Goal: Transaction & Acquisition: Book appointment/travel/reservation

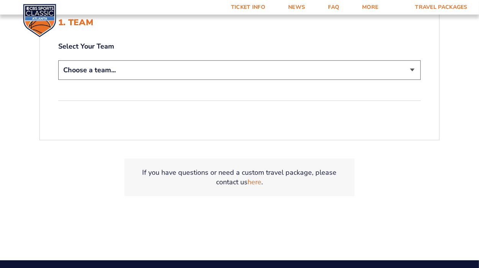
scroll to position [207, 0]
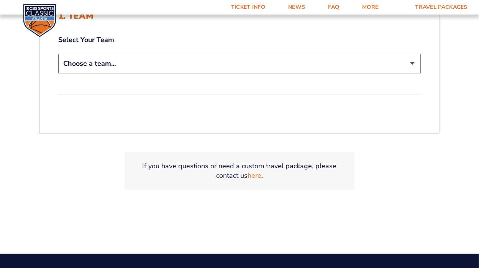
click at [117, 60] on select "Choose a team... [US_STATE] Wildcats [US_STATE] State Buckeyes [US_STATE] Tar H…" at bounding box center [239, 64] width 362 height 20
select select "12956"
click at [58, 54] on select "Choose a team... [US_STATE] Wildcats [US_STATE] State Buckeyes [US_STATE] Tar H…" at bounding box center [239, 64] width 362 height 20
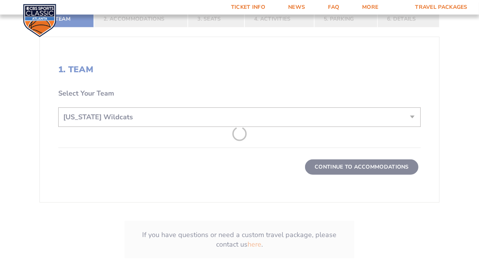
scroll to position [261, 0]
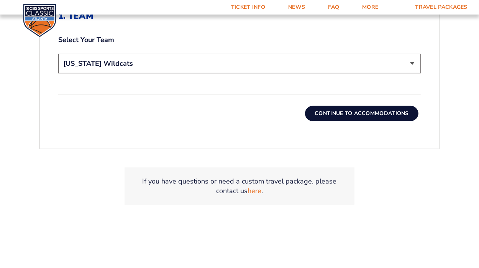
click at [342, 113] on button "Continue To Accommodations" at bounding box center [361, 113] width 113 height 15
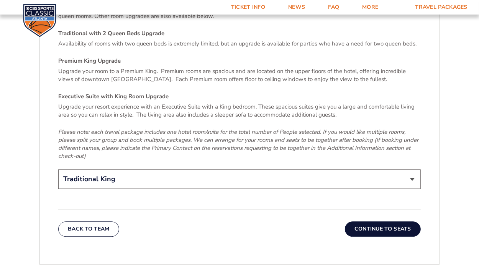
scroll to position [1153, 0]
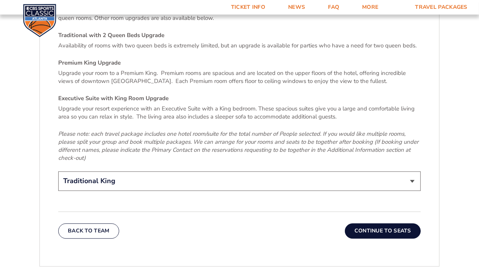
click at [382, 224] on button "Continue To Seats" at bounding box center [383, 231] width 76 height 15
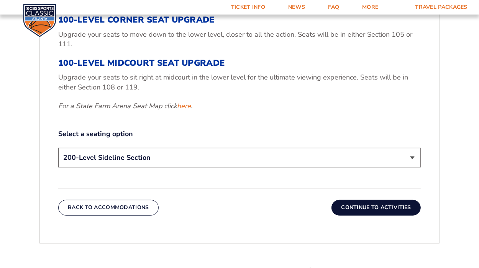
scroll to position [340, 0]
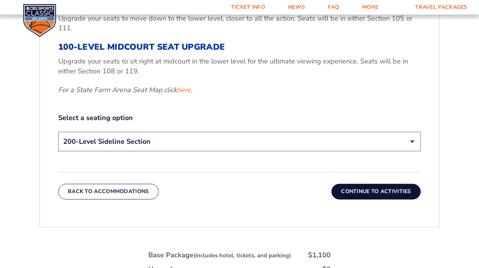
click at [373, 193] on button "Continue To Activities" at bounding box center [375, 191] width 89 height 15
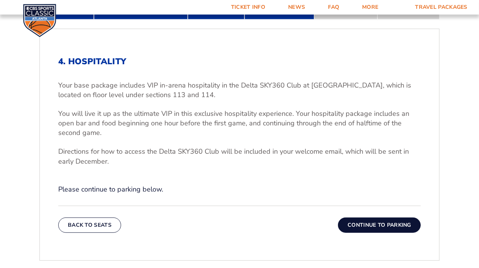
scroll to position [214, 0]
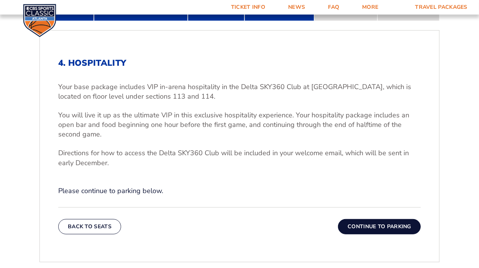
click at [382, 227] on button "Continue To Parking" at bounding box center [379, 226] width 83 height 15
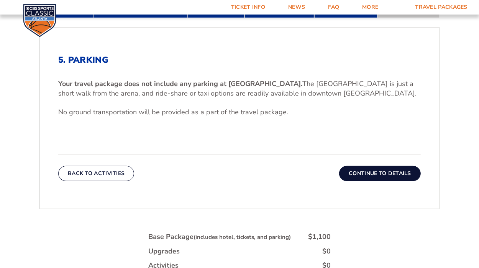
scroll to position [212, 0]
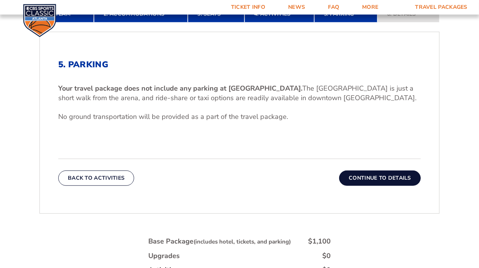
click at [380, 176] on button "Continue To Details" at bounding box center [380, 178] width 82 height 15
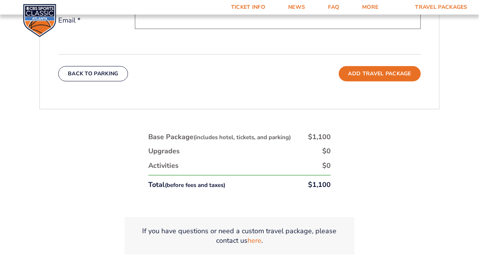
scroll to position [360, 0]
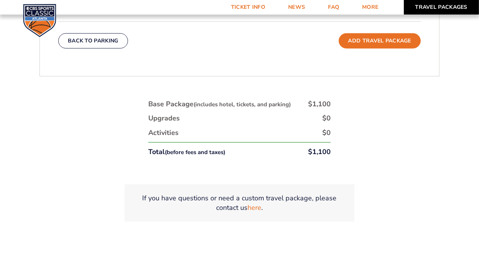
click at [407, 9] on link "Travel Packages" at bounding box center [441, 7] width 75 height 15
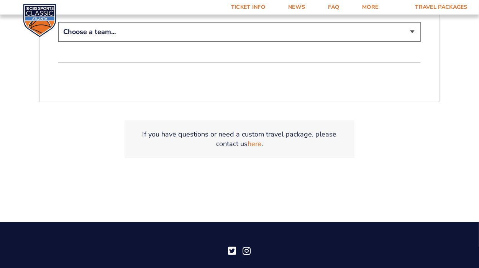
scroll to position [238, 0]
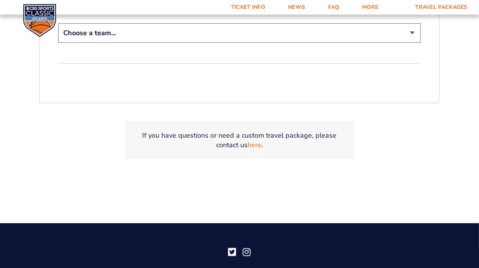
click at [97, 33] on select "Choose a team... [US_STATE] Wildcats [US_STATE] State Buckeyes [US_STATE] Tar H…" at bounding box center [239, 33] width 362 height 20
select select "12956"
click at [58, 23] on select "Choose a team... [US_STATE] Wildcats [US_STATE] State Buckeyes [US_STATE] Tar H…" at bounding box center [239, 33] width 362 height 20
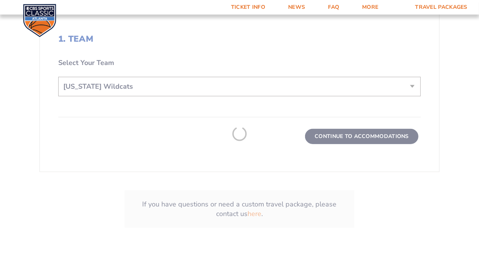
scroll to position [291, 0]
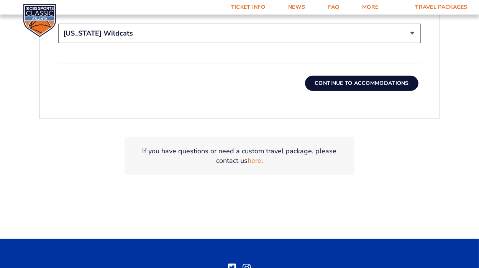
click at [370, 81] on button "Continue To Accommodations" at bounding box center [361, 83] width 113 height 15
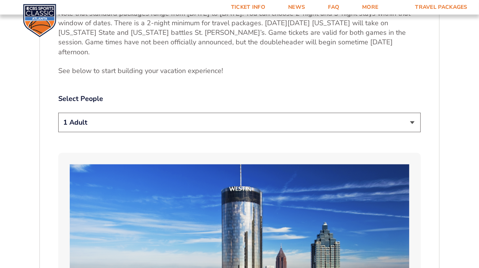
scroll to position [376, 0]
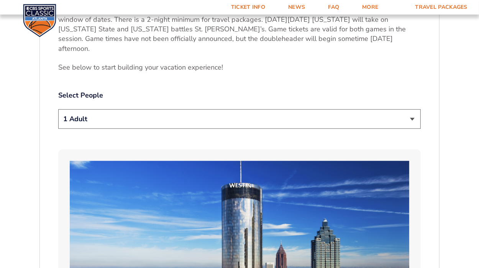
click at [88, 111] on select "1 Adult 2 Adults 3 Adults 4 Adults 2 Adults + 1 Child 2 Adults + 2 Children 2 A…" at bounding box center [239, 119] width 362 height 20
select select "4 Adults"
click at [58, 109] on select "1 Adult 2 Adults 3 Adults 4 Adults 2 Adults + 1 Child 2 Adults + 2 Children 2 A…" at bounding box center [239, 119] width 362 height 20
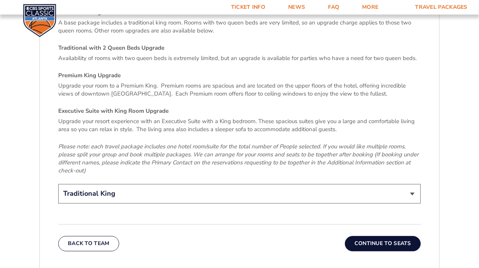
scroll to position [1180, 0]
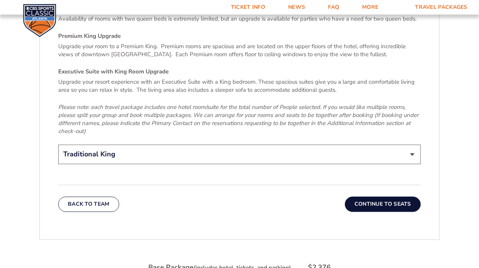
click at [384, 197] on button "Continue To Seats" at bounding box center [383, 204] width 76 height 15
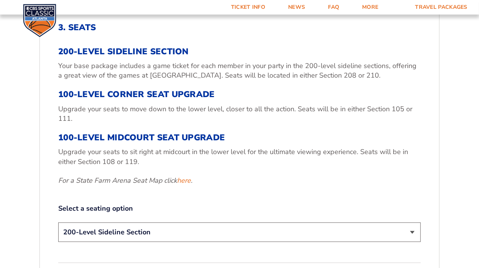
scroll to position [267, 0]
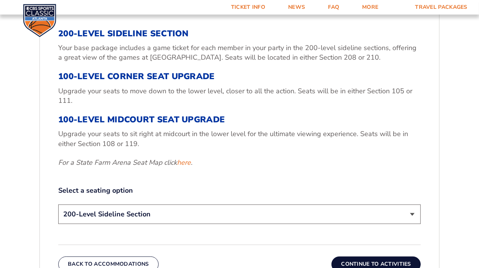
click at [138, 219] on select "200-Level Sideline Section 100-Level Corner Seat Upgrade (+$120 per person) 100…" at bounding box center [239, 215] width 362 height 20
select select "100-Level Midcourt Seat Upgrade"
click at [58, 205] on select "200-Level Sideline Section 100-Level Corner Seat Upgrade (+$120 per person) 100…" at bounding box center [239, 215] width 362 height 20
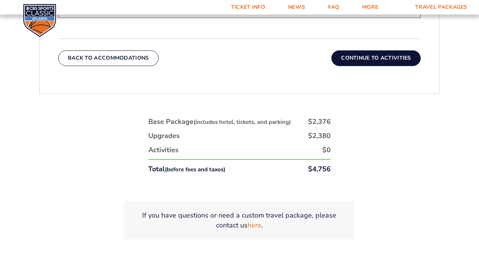
scroll to position [480, 0]
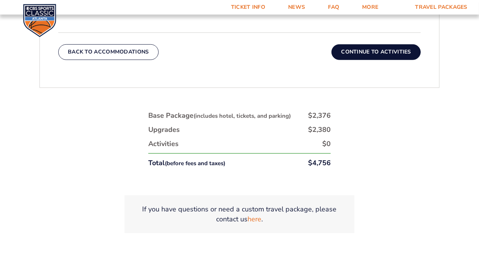
click at [383, 52] on button "Continue To Activities" at bounding box center [375, 51] width 89 height 15
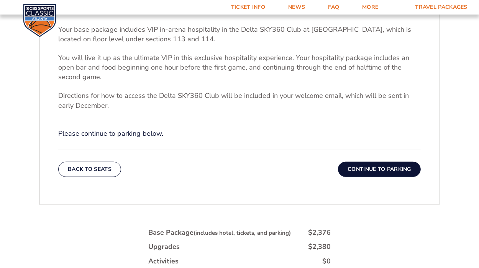
scroll to position [350, 0]
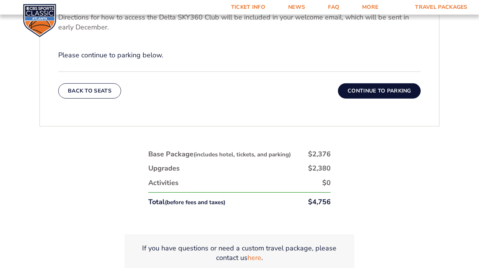
click at [370, 93] on button "Continue To Parking" at bounding box center [379, 90] width 83 height 15
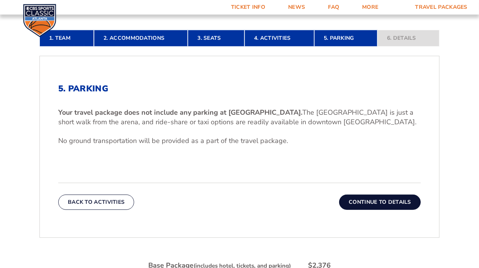
scroll to position [185, 0]
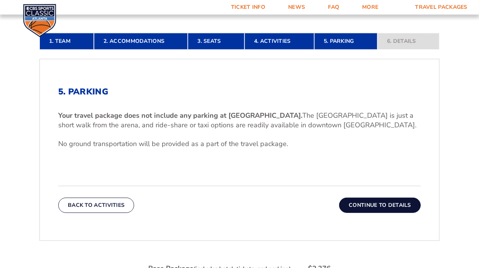
click at [389, 203] on button "Continue To Details" at bounding box center [380, 205] width 82 height 15
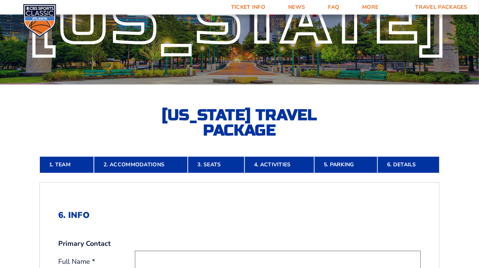
scroll to position [67, 0]
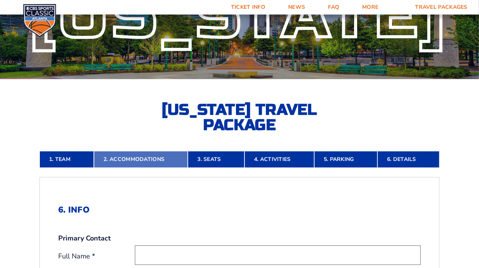
click at [133, 164] on link "2. Accommodations" at bounding box center [141, 159] width 94 height 17
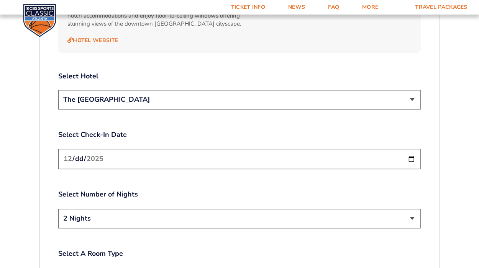
scroll to position [0, 0]
